Goal: Find specific page/section: Find specific page/section

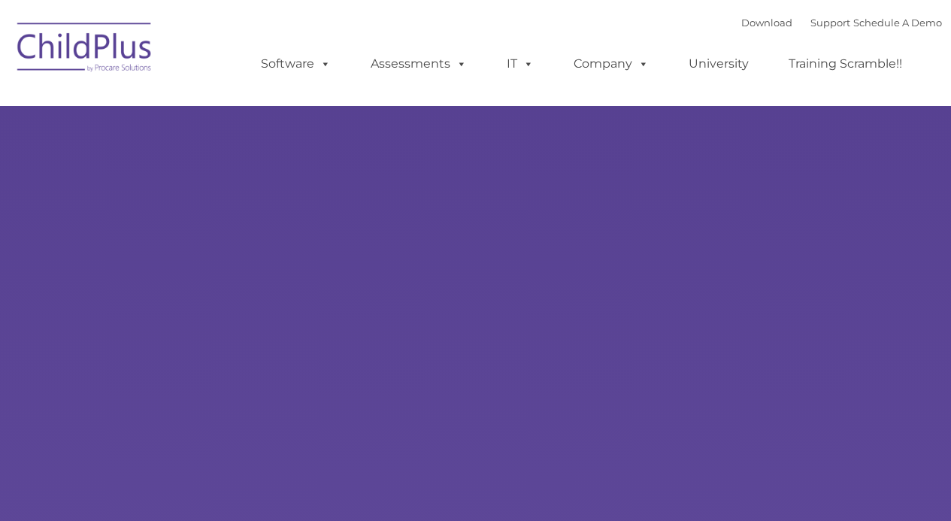
select select "MEDIUM"
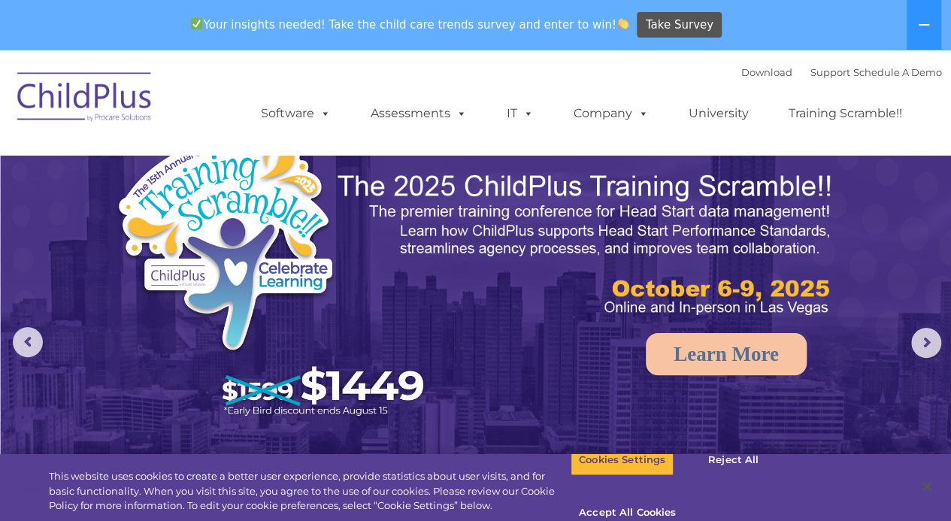
click at [88, 98] on img at bounding box center [85, 99] width 150 height 75
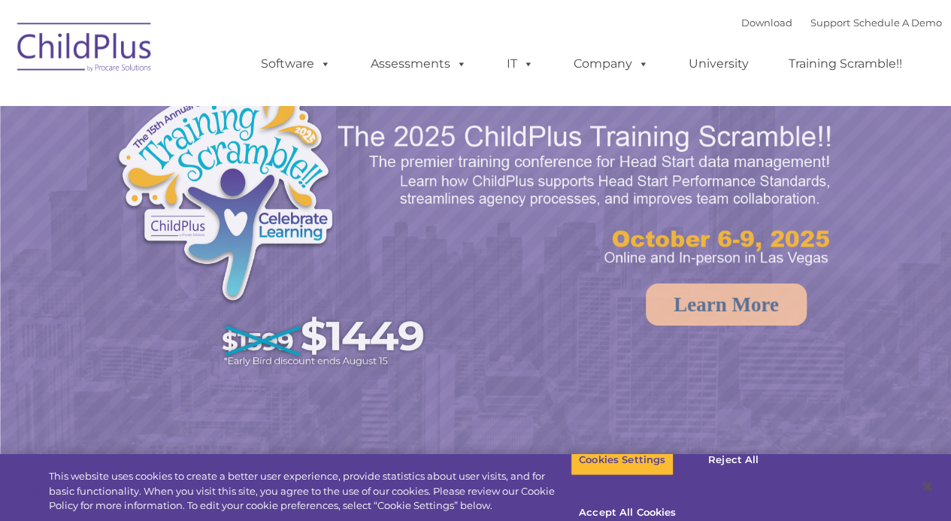
select select "MEDIUM"
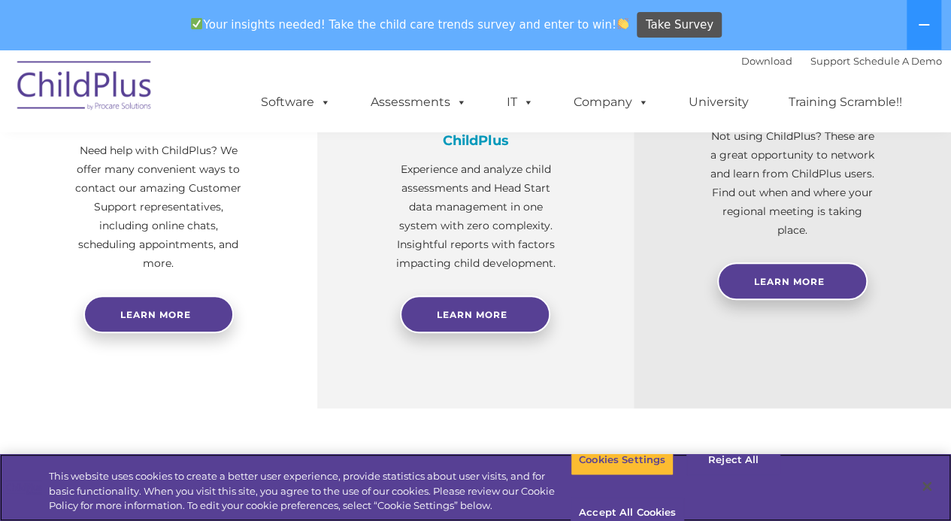
scroll to position [682, 0]
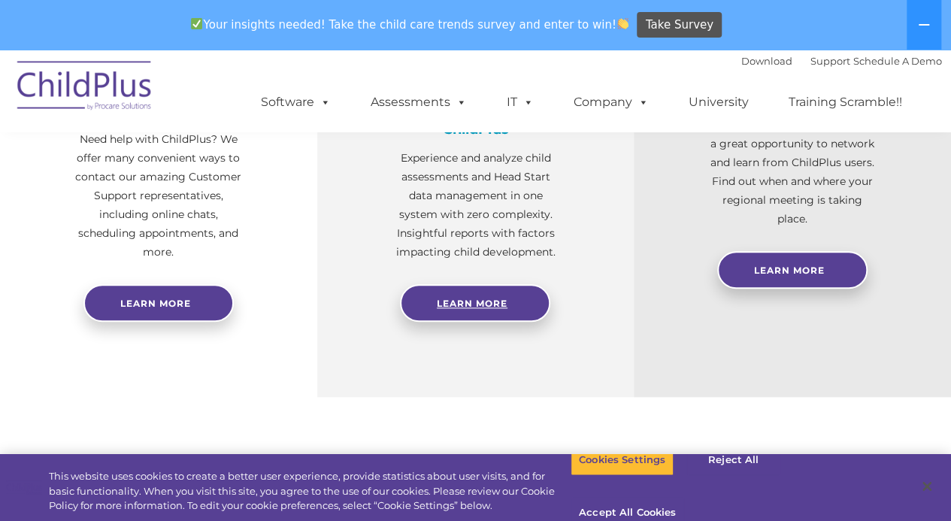
click at [484, 303] on span "Learn More" at bounding box center [472, 303] width 71 height 11
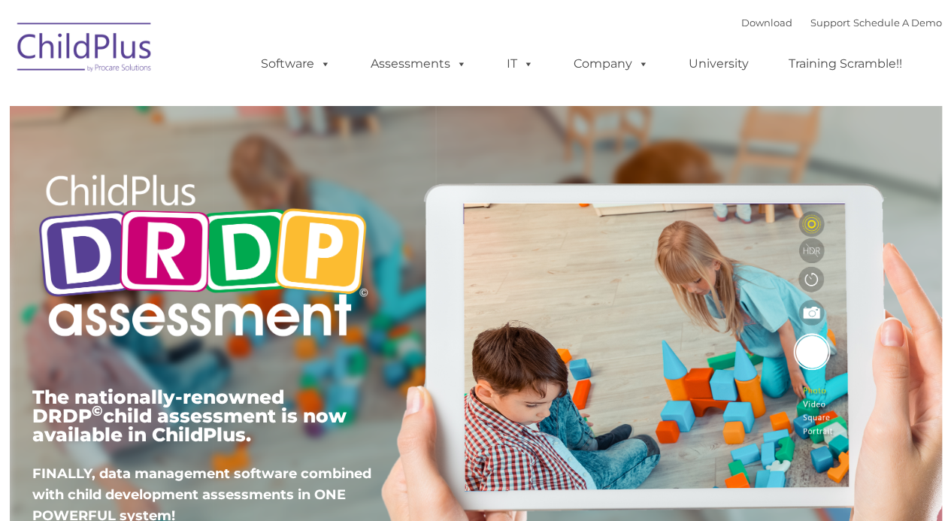
type input ""
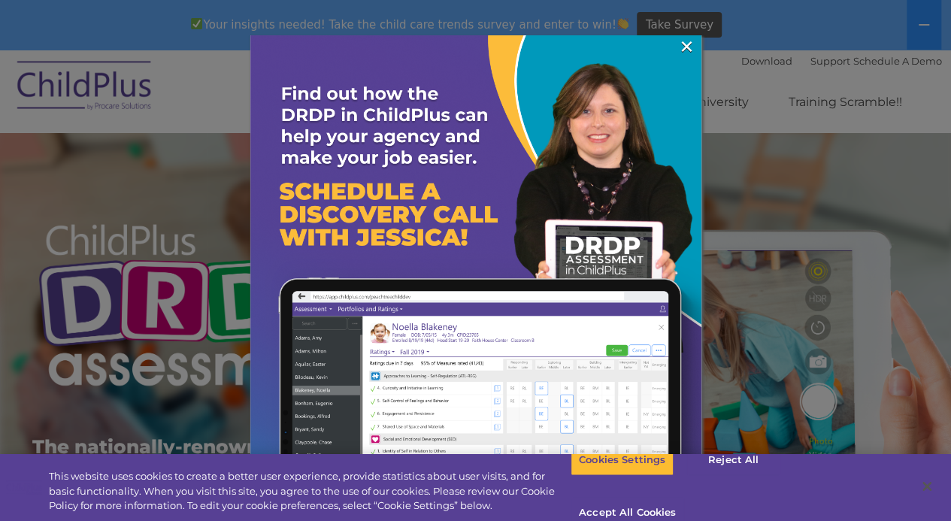
click at [684, 40] on link "×" at bounding box center [686, 46] width 17 height 15
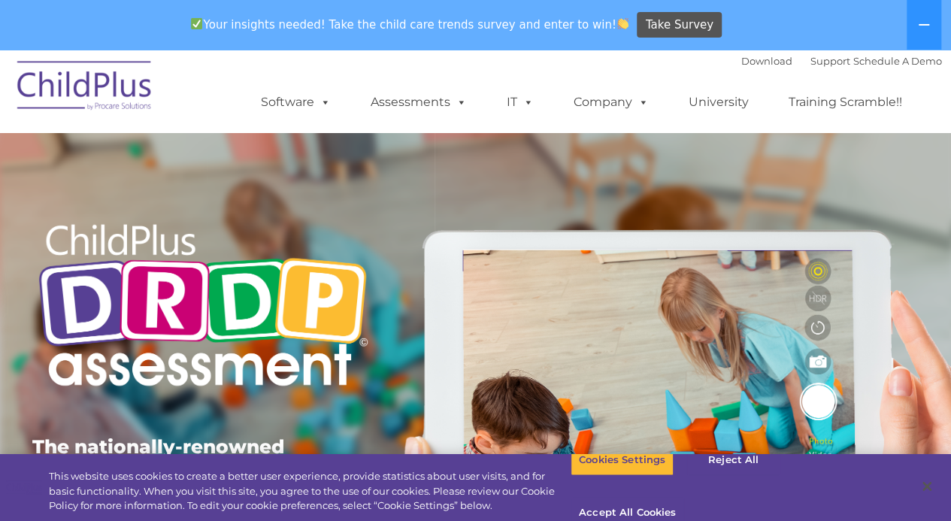
click at [923, 22] on icon at bounding box center [924, 25] width 12 height 12
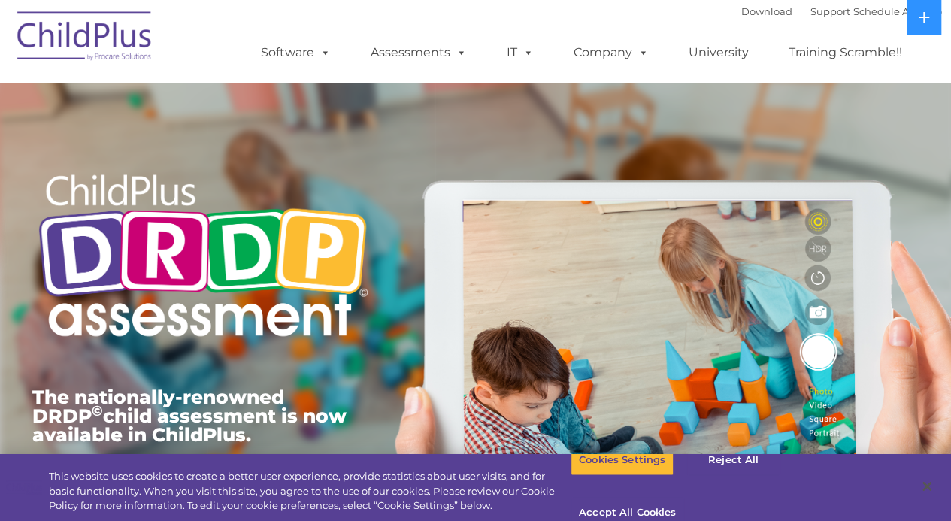
click at [923, 22] on icon at bounding box center [923, 17] width 11 height 11
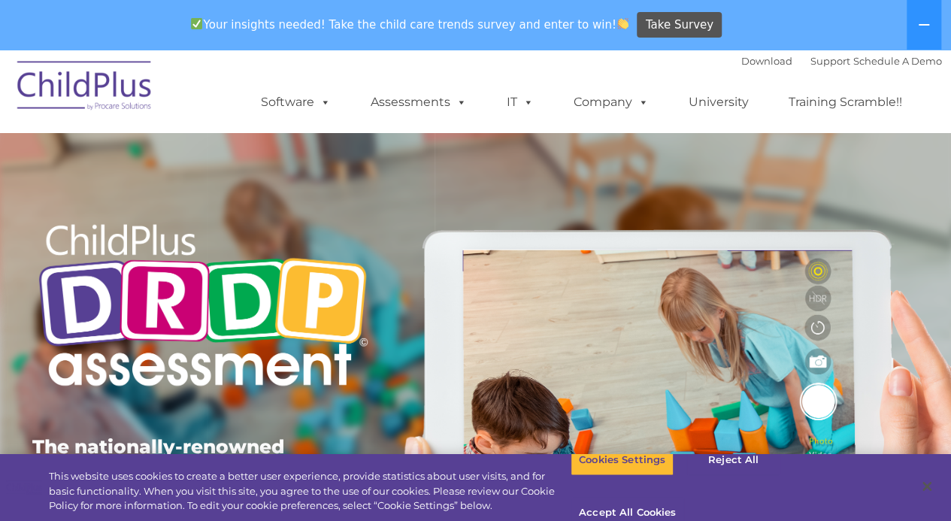
click at [137, 81] on img at bounding box center [85, 87] width 150 height 75
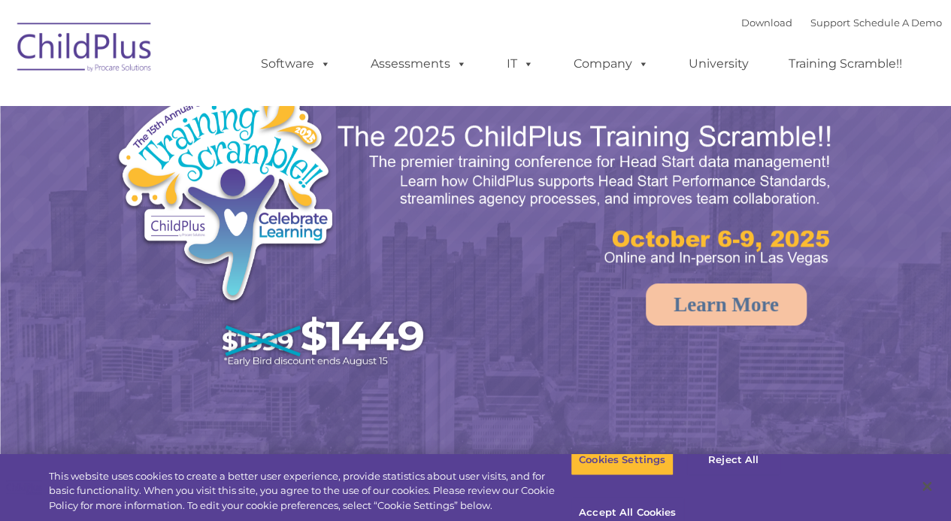
select select "MEDIUM"
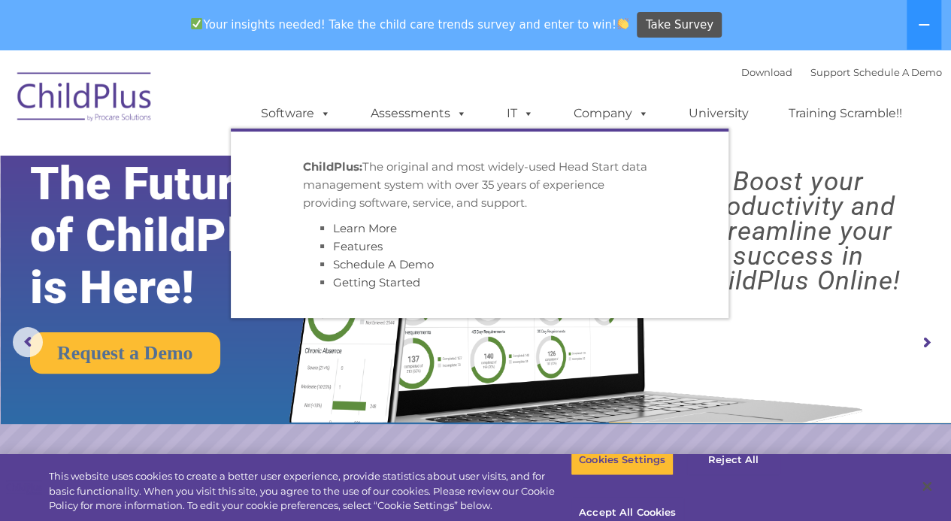
click at [302, 113] on link "Software" at bounding box center [296, 113] width 100 height 30
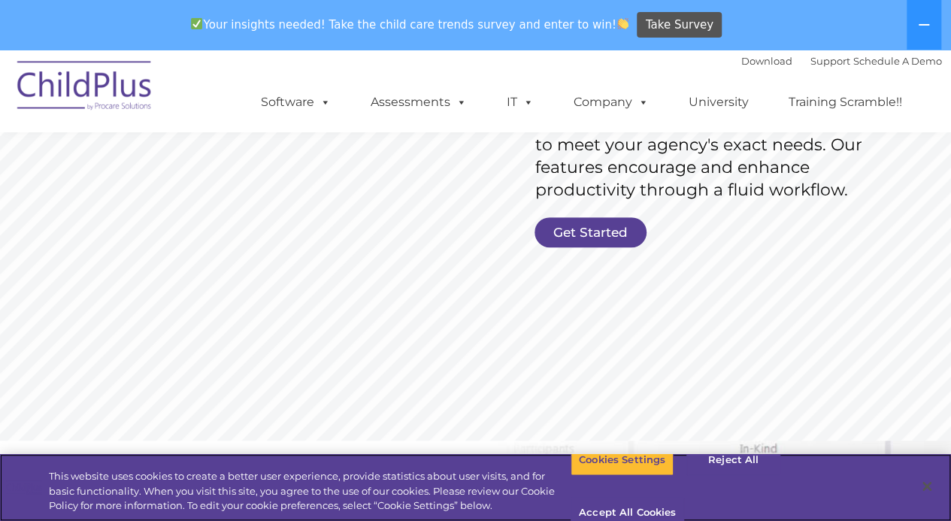
scroll to position [292, 0]
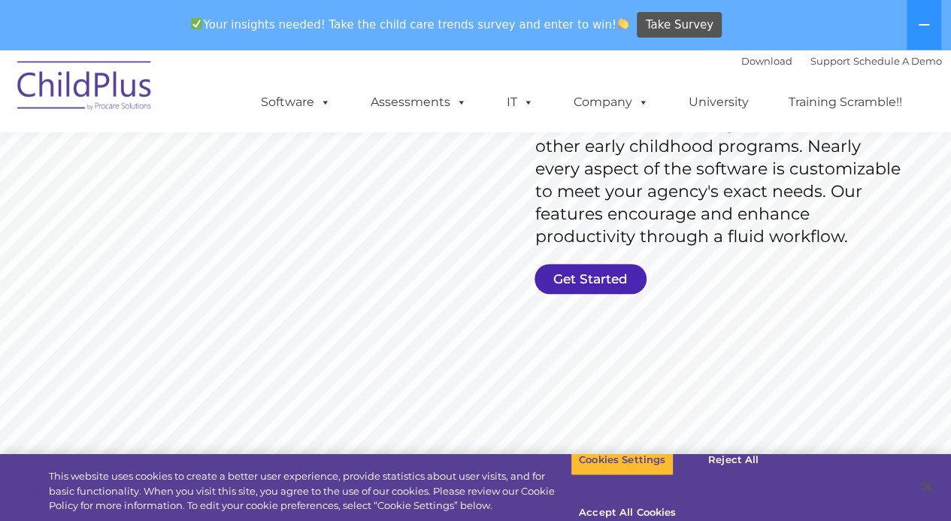
click at [593, 280] on link "Get Started" at bounding box center [590, 279] width 112 height 30
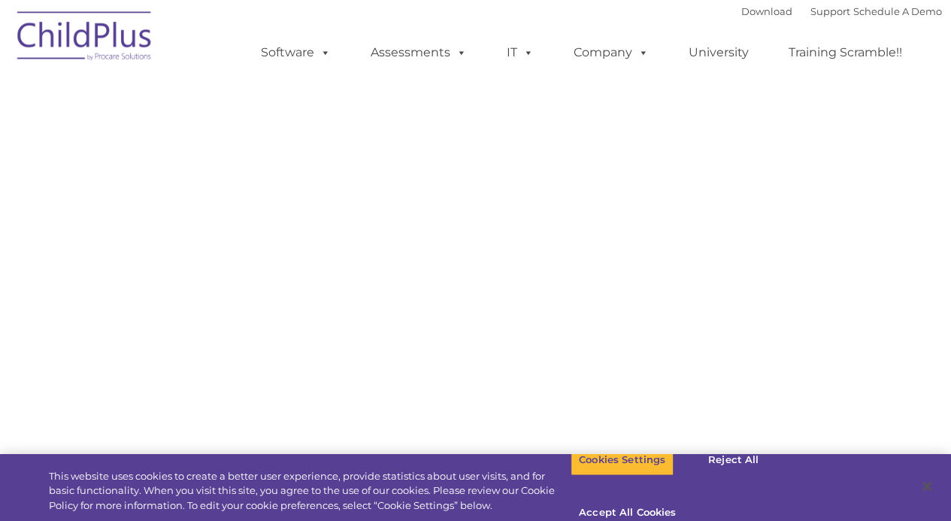
select select "MEDIUM"
